Goal: Task Accomplishment & Management: Manage account settings

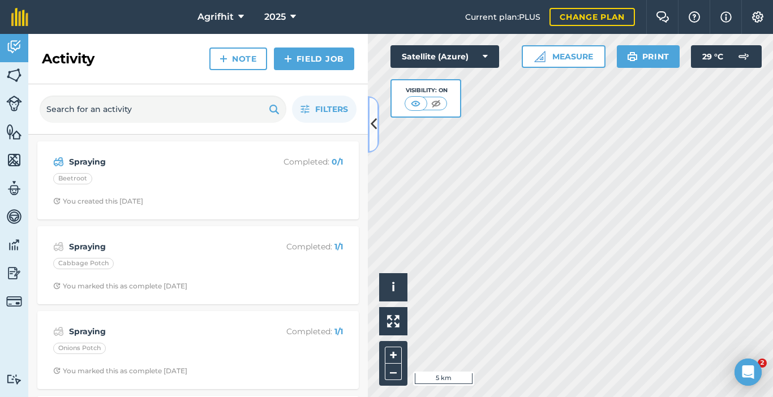
click at [375, 131] on icon at bounding box center [374, 124] width 6 height 20
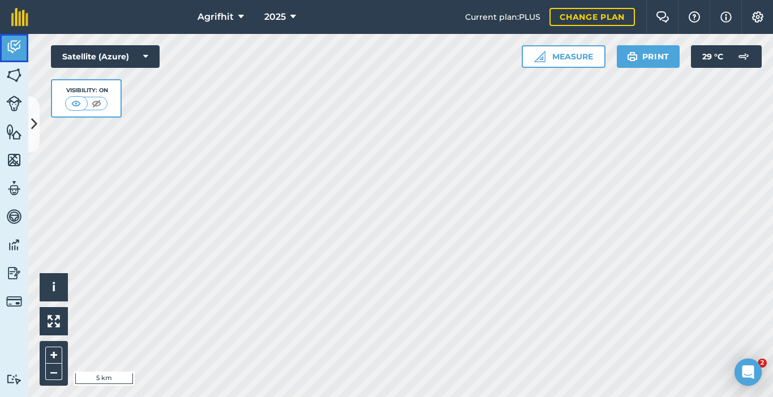
click at [14, 50] on img at bounding box center [14, 46] width 16 height 17
click at [33, 117] on icon at bounding box center [34, 124] width 6 height 20
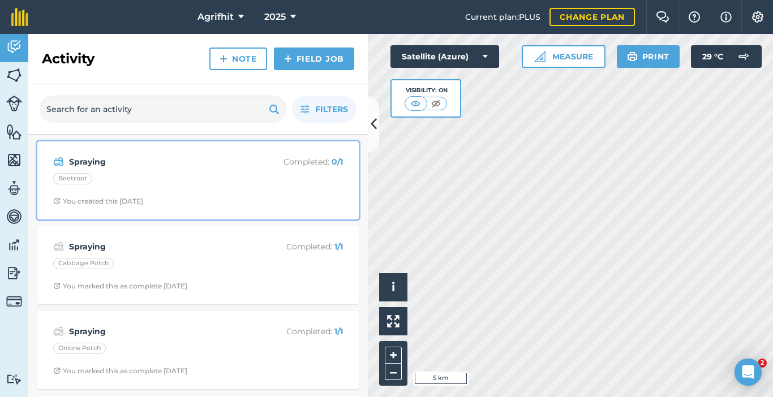
click at [178, 181] on div "Beetroot" at bounding box center [198, 180] width 290 height 15
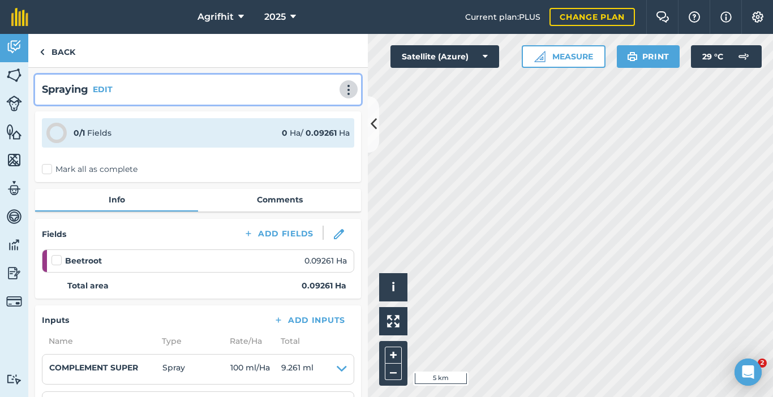
click at [342, 95] on img at bounding box center [349, 89] width 14 height 11
click at [330, 142] on link "Delete" at bounding box center [325, 141] width 72 height 23
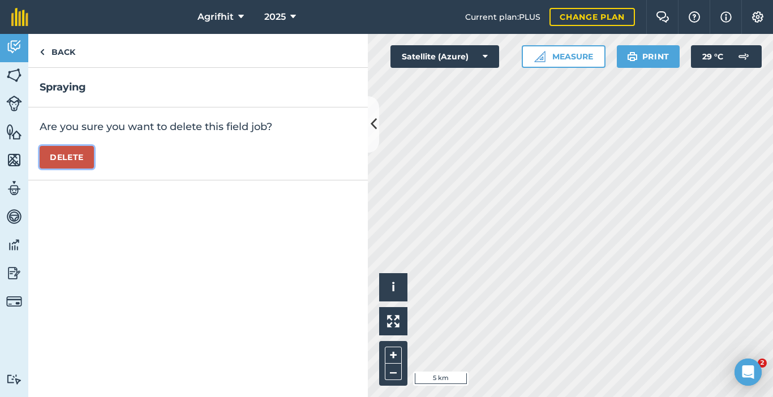
click at [83, 160] on button "Delete" at bounding box center [67, 157] width 54 height 23
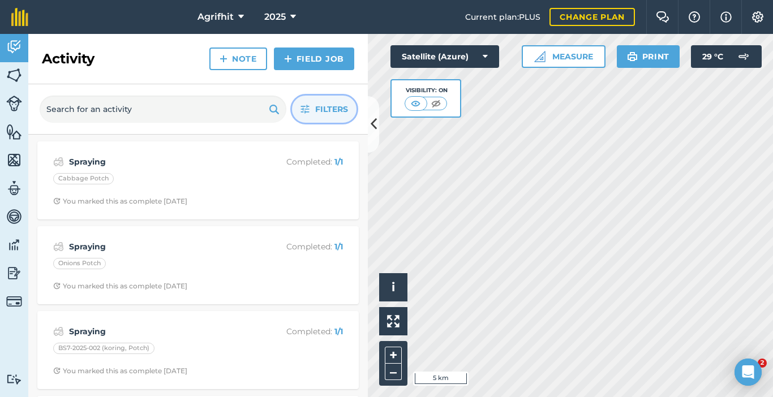
click at [323, 110] on span "Filters" at bounding box center [331, 109] width 33 height 12
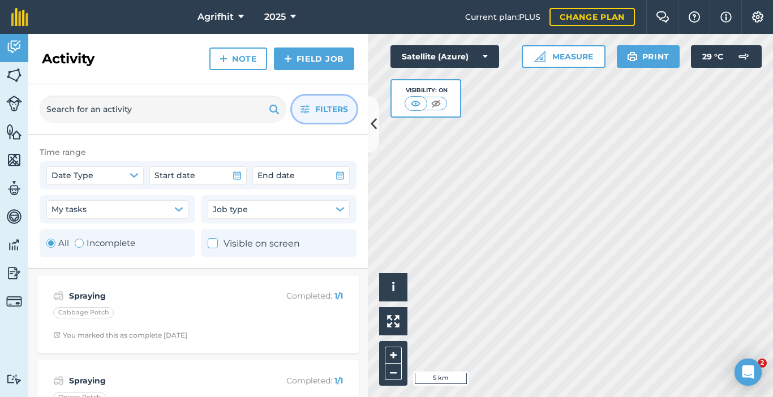
click at [81, 246] on div "Toggle Activity" at bounding box center [79, 243] width 9 height 9
radio input "false"
radio input "true"
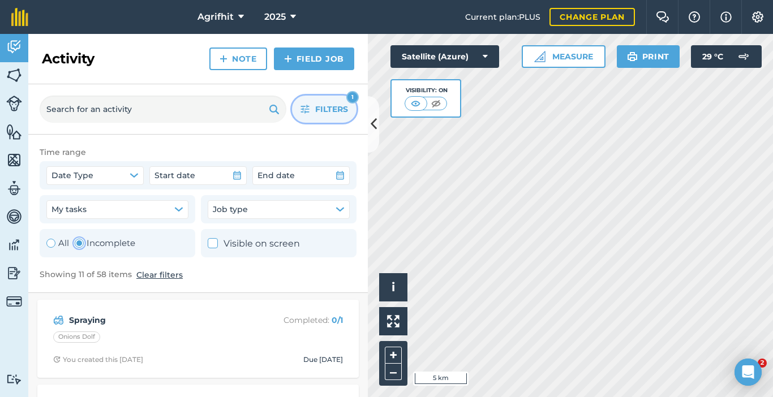
click at [324, 114] on span "Filters" at bounding box center [331, 109] width 33 height 12
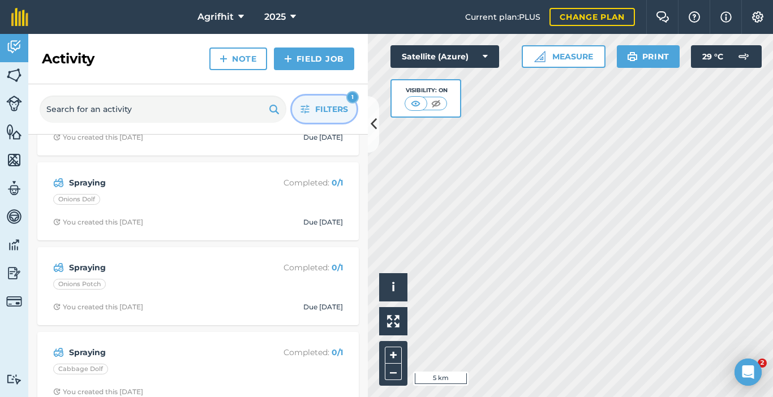
scroll to position [678, 0]
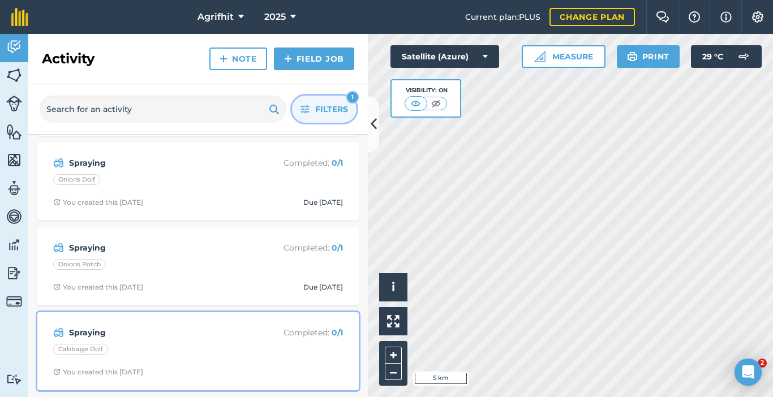
click at [290, 350] on div "Cabbage Dolf" at bounding box center [198, 351] width 290 height 15
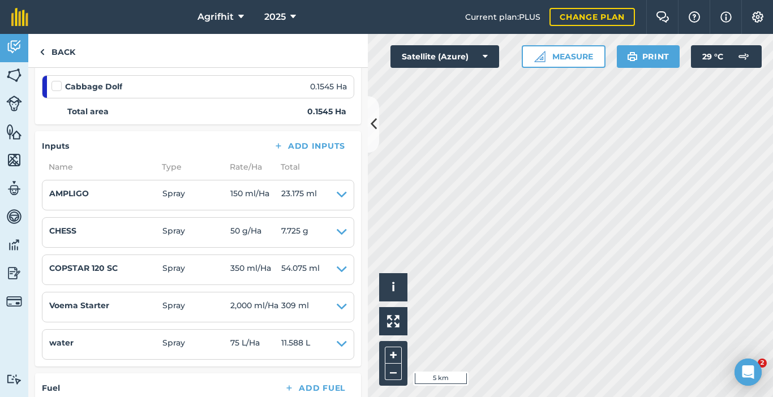
scroll to position [379, 0]
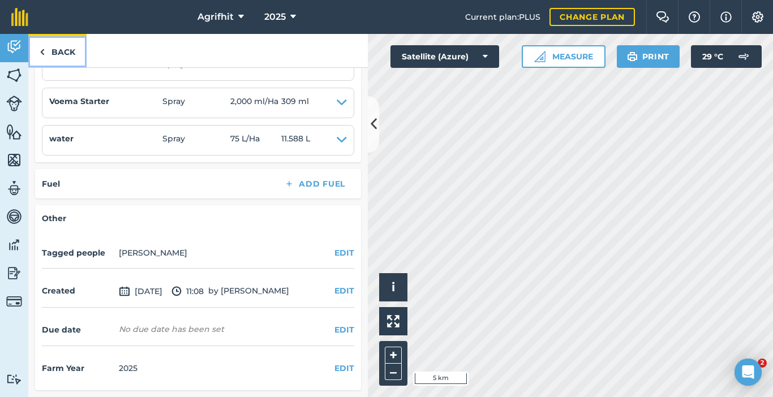
click at [59, 50] on link "Back" at bounding box center [57, 50] width 58 height 33
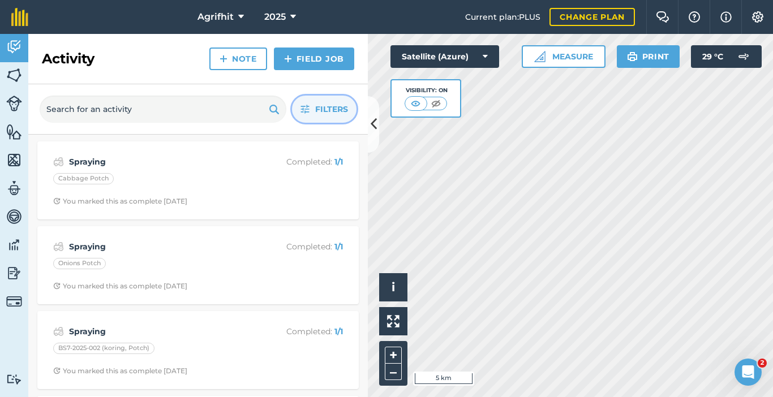
click at [328, 108] on span "Filters" at bounding box center [331, 109] width 33 height 12
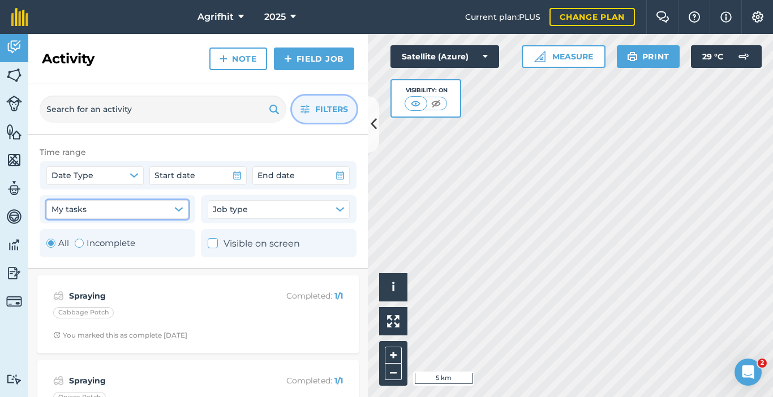
click at [177, 209] on icon "button" at bounding box center [178, 209] width 7 height 3
click at [348, 209] on button "Job type" at bounding box center [279, 209] width 142 height 18
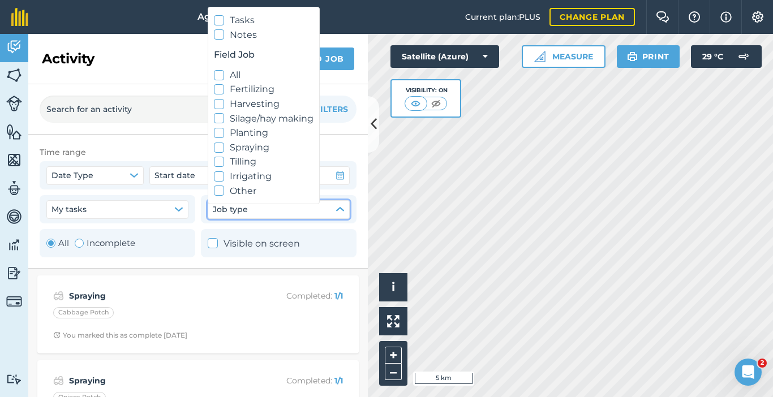
click at [219, 155] on label "Tilling" at bounding box center [264, 162] width 100 height 15
checkbox input "true"
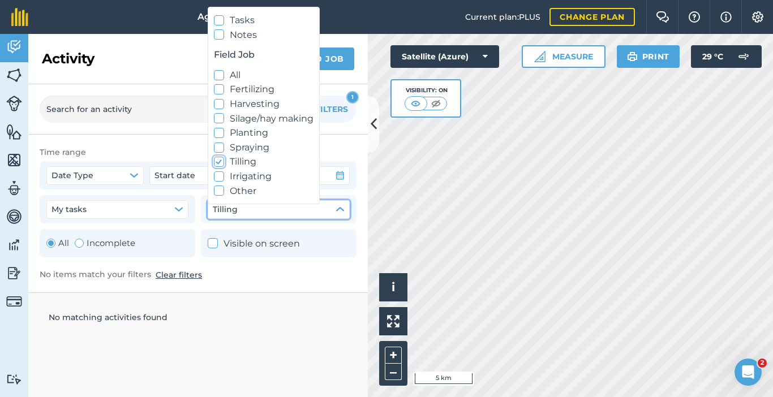
click at [217, 150] on icon at bounding box center [219, 147] width 7 height 7
checkbox input "true"
click at [220, 164] on icon at bounding box center [219, 162] width 7 height 7
checkbox input "false"
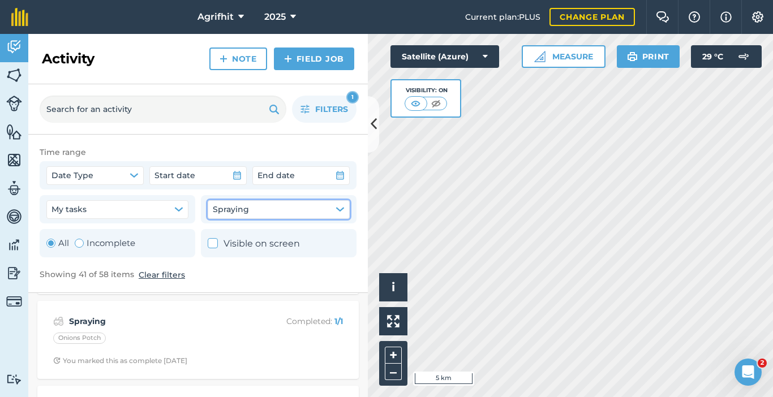
scroll to position [57, 0]
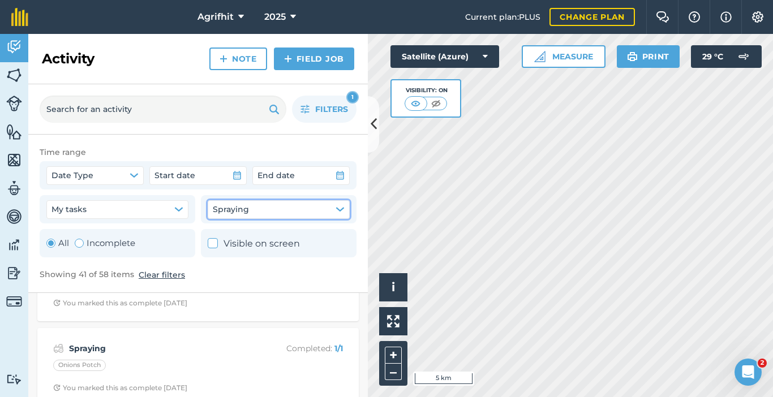
click at [79, 246] on div "Toggle Activity" at bounding box center [79, 243] width 9 height 9
radio input "false"
radio input "true"
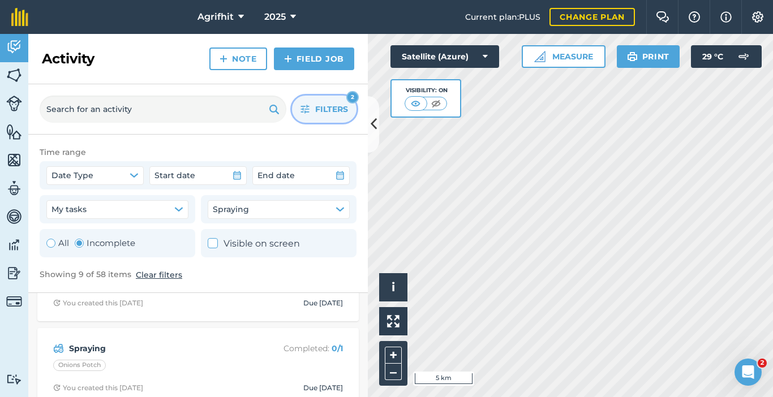
click at [323, 106] on span "Filters" at bounding box center [331, 109] width 33 height 12
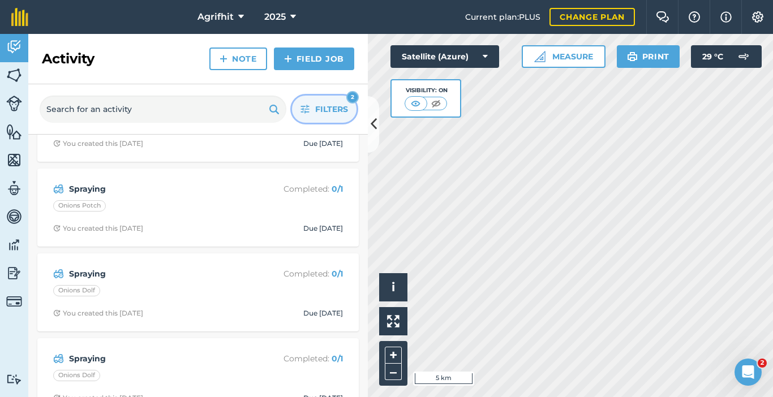
scroll to position [340, 0]
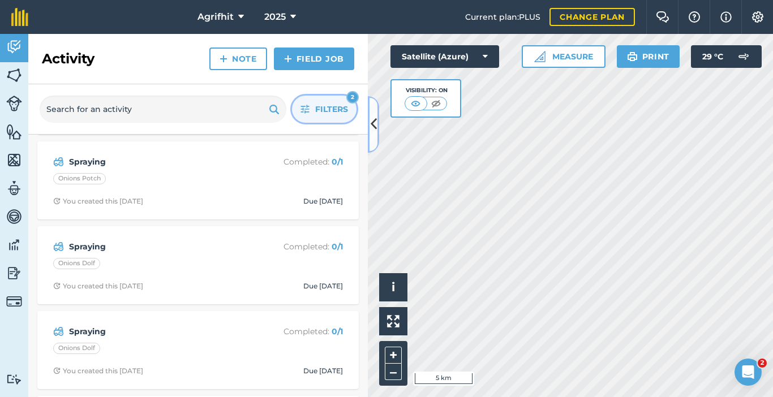
click at [375, 119] on icon at bounding box center [374, 124] width 6 height 20
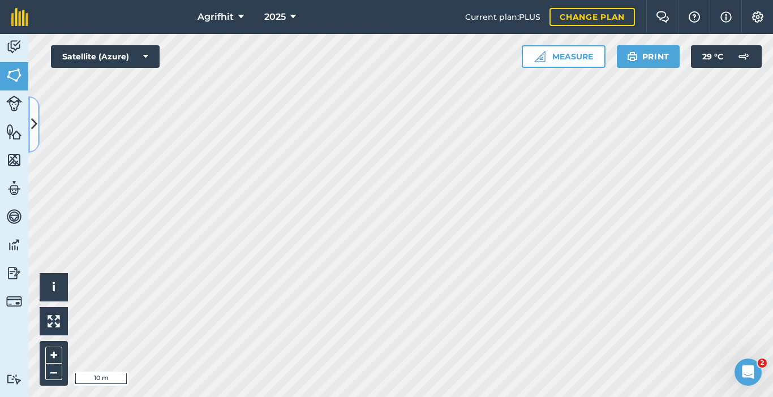
click at [33, 122] on icon at bounding box center [34, 124] width 6 height 20
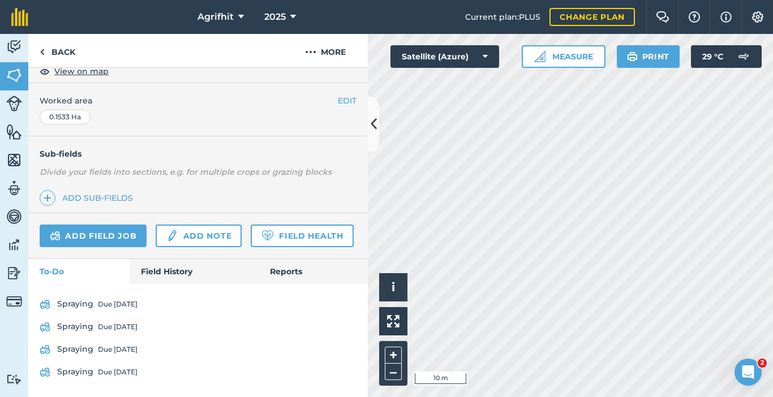
scroll to position [259, 0]
click at [374, 128] on icon at bounding box center [374, 124] width 6 height 20
